Goal: Navigation & Orientation: Find specific page/section

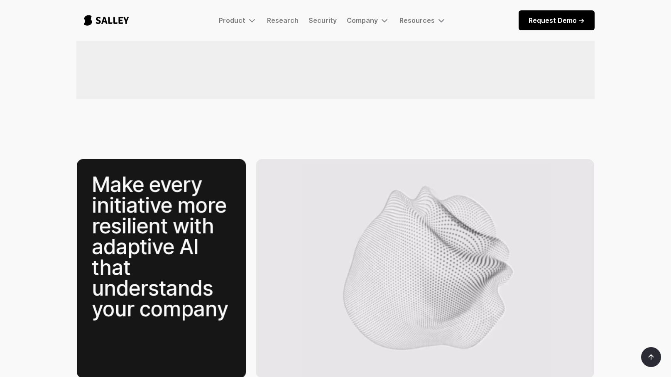
scroll to position [1055, 0]
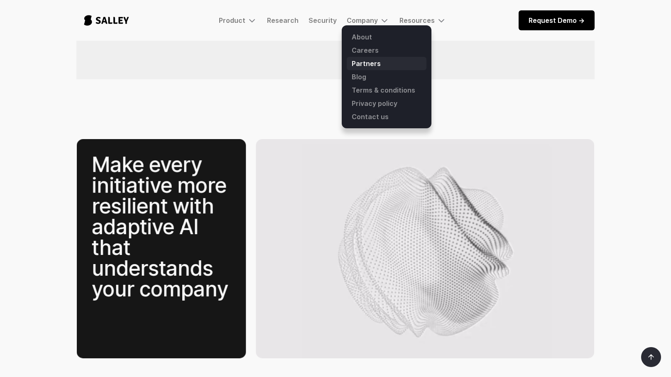
click at [370, 63] on link "Partners" at bounding box center [387, 63] width 80 height 13
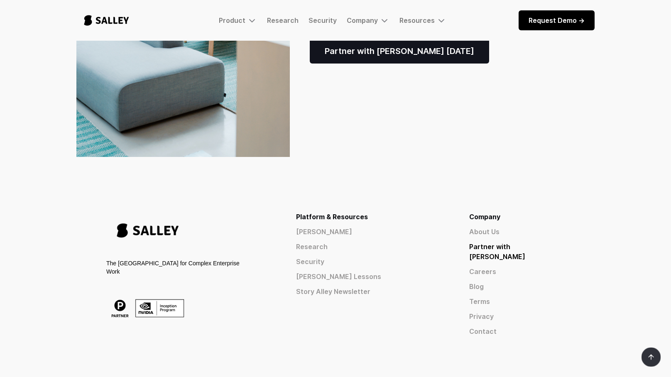
scroll to position [220, 0]
click at [515, 267] on link "Careers" at bounding box center [516, 272] width 95 height 10
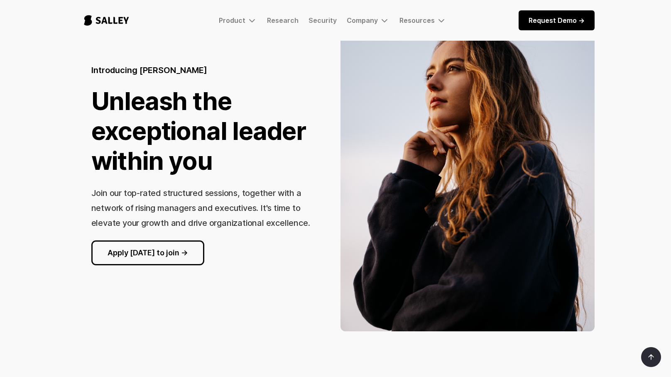
scroll to position [66, 0]
